Goal: Information Seeking & Learning: Find specific fact

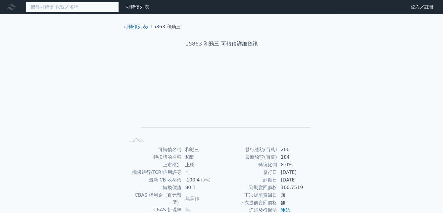
click at [72, 5] on input at bounding box center [72, 7] width 93 height 10
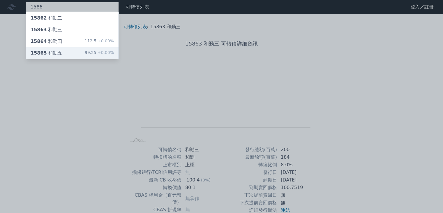
type input "1586"
click at [64, 51] on div "15865 和勤五 99.25 +0.00%" at bounding box center [72, 53] width 93 height 12
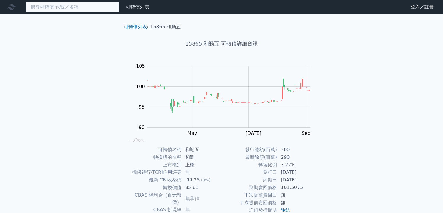
click at [72, 6] on input at bounding box center [72, 7] width 93 height 10
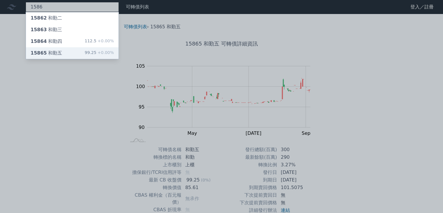
type input "1586"
click at [73, 52] on div "15865 和勤五 99.25 +0.00%" at bounding box center [72, 53] width 93 height 12
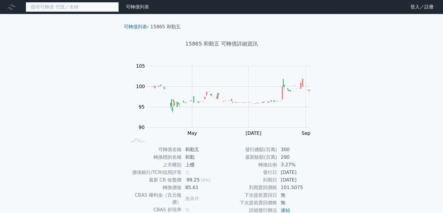
click at [82, 8] on input at bounding box center [72, 7] width 93 height 10
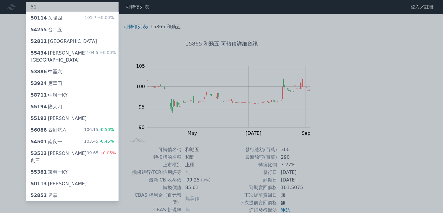
type input "5"
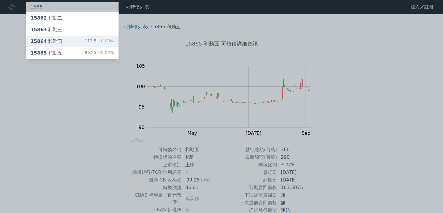
type input "1586"
click at [69, 41] on div "15864 和勤四 112.5 +0.00%" at bounding box center [72, 42] width 93 height 12
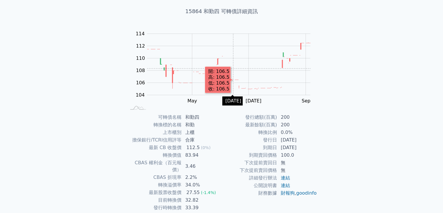
scroll to position [57, 0]
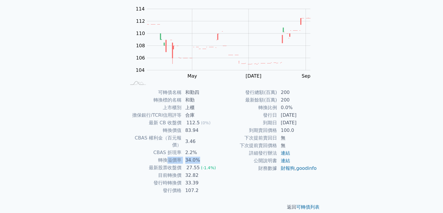
drag, startPoint x: 205, startPoint y: 152, endPoint x: 163, endPoint y: 153, distance: 42.2
click at [168, 156] on tr "轉換溢價率 34.0%" at bounding box center [174, 160] width 96 height 8
click at [228, 145] on td "下次提前賣回價格" at bounding box center [250, 146] width 56 height 8
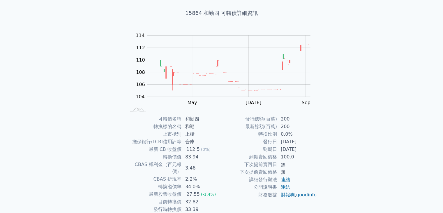
scroll to position [0, 0]
